Goal: Entertainment & Leisure: Consume media (video, audio)

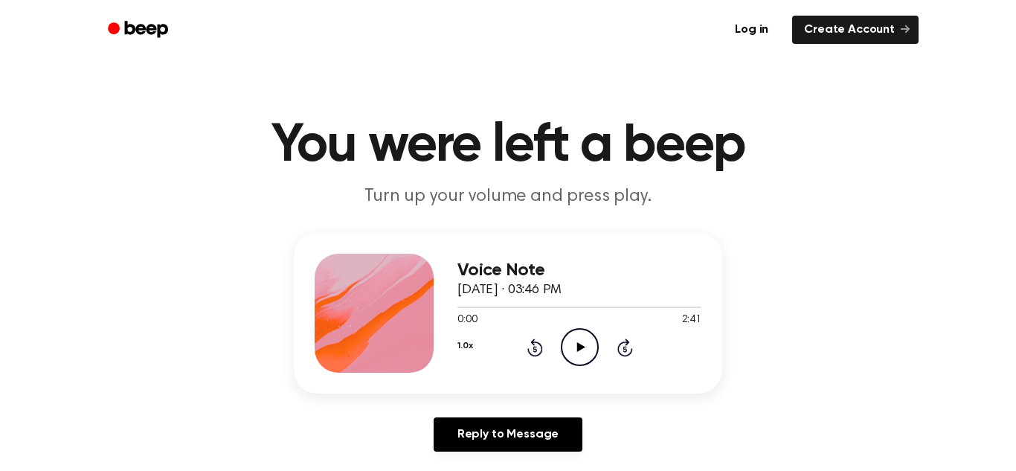
click at [579, 361] on icon "Play Audio" at bounding box center [580, 347] width 38 height 38
click at [578, 361] on icon "Pause Audio" at bounding box center [580, 347] width 38 height 38
click at [509, 307] on div at bounding box center [579, 306] width 244 height 1
click at [605, 361] on div "1.0x Rewind 5 seconds Play Audio Skip 5 seconds" at bounding box center [579, 347] width 244 height 38
click at [581, 381] on div "Voice Note [DATE] · 03:46 PM 0:33 2:41 Your browser does not support the [objec…" at bounding box center [508, 313] width 428 height 161
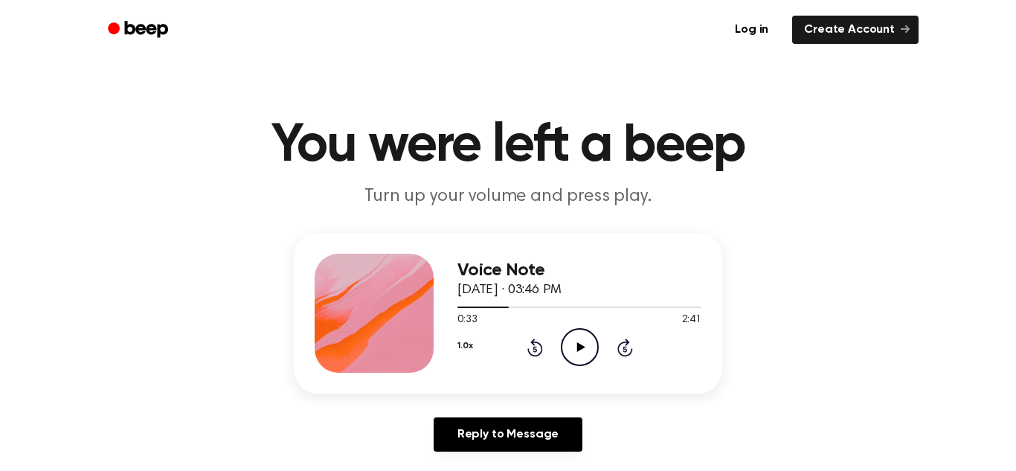
click at [570, 358] on icon "Play Audio" at bounding box center [580, 347] width 38 height 38
click at [577, 361] on icon "Pause Audio" at bounding box center [580, 347] width 38 height 38
click at [569, 337] on icon "Play Audio" at bounding box center [580, 347] width 38 height 38
click at [569, 337] on icon "Pause Audio" at bounding box center [580, 347] width 38 height 38
click at [578, 351] on icon "Play Audio" at bounding box center [580, 347] width 38 height 38
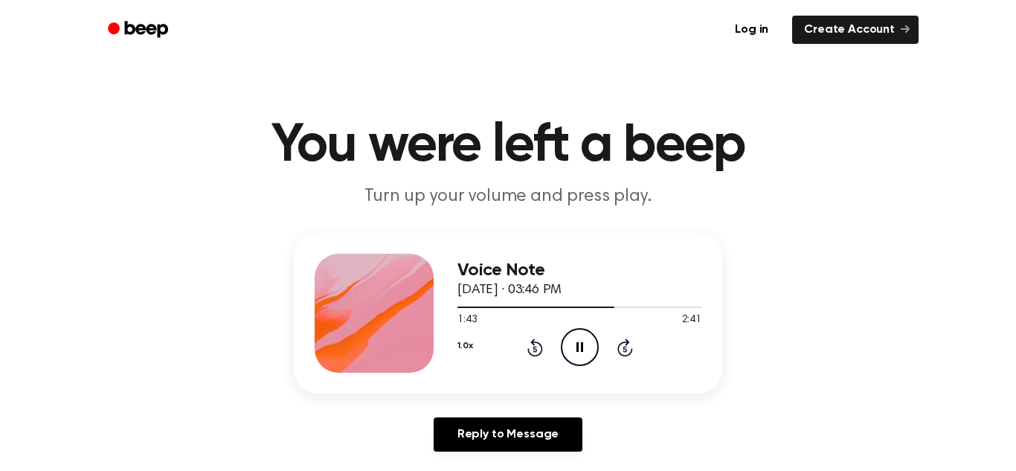
click at [565, 335] on circle at bounding box center [579, 347] width 36 height 36
click at [574, 357] on icon "Play Audio" at bounding box center [580, 347] width 38 height 38
click at [564, 362] on icon "Pause Audio" at bounding box center [580, 347] width 38 height 38
